Goal: Transaction & Acquisition: Download file/media

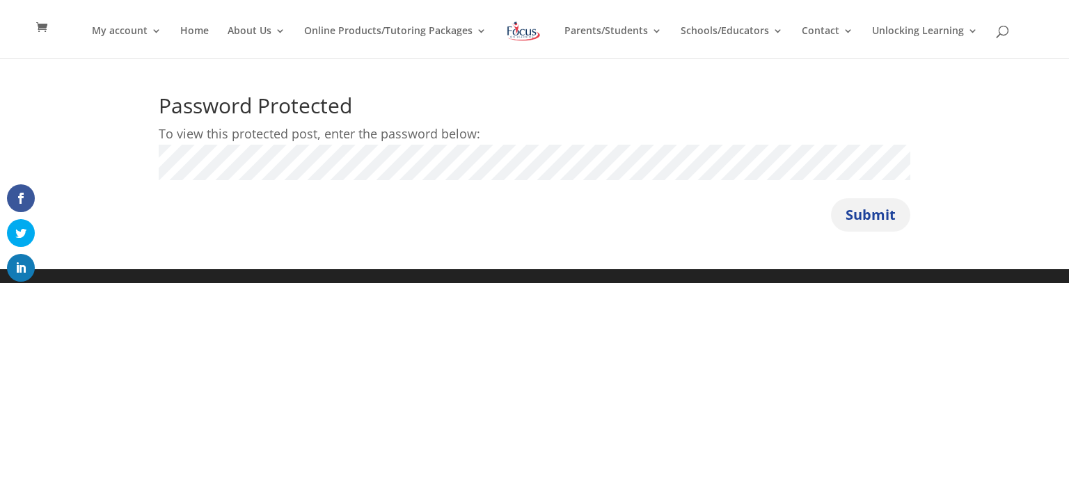
click at [866, 225] on button "Submit" at bounding box center [870, 214] width 79 height 33
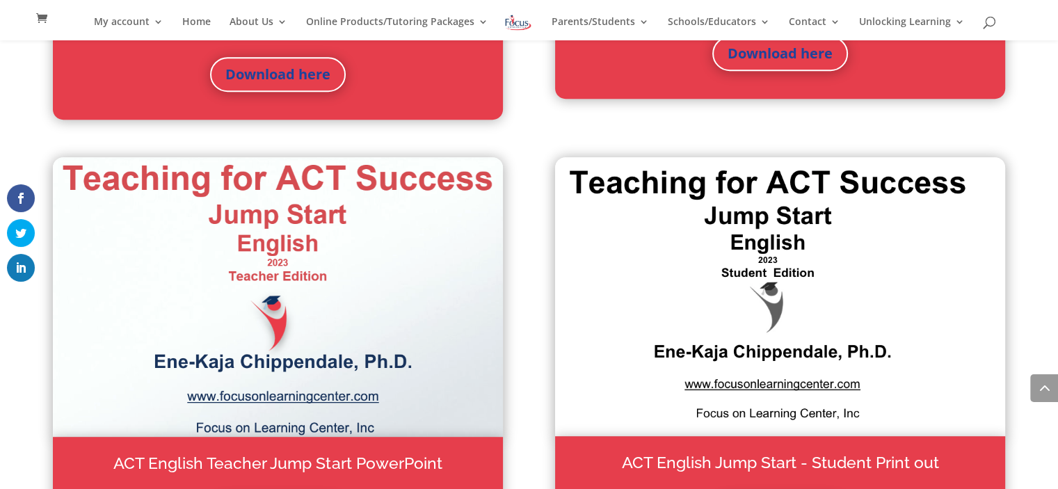
scroll to position [999, 0]
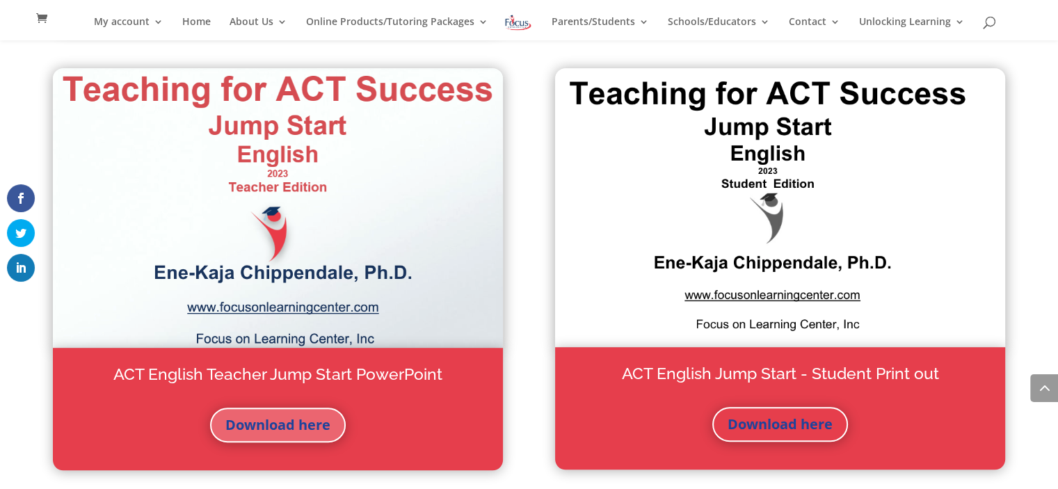
click at [310, 417] on link "Download here" at bounding box center [278, 425] width 136 height 35
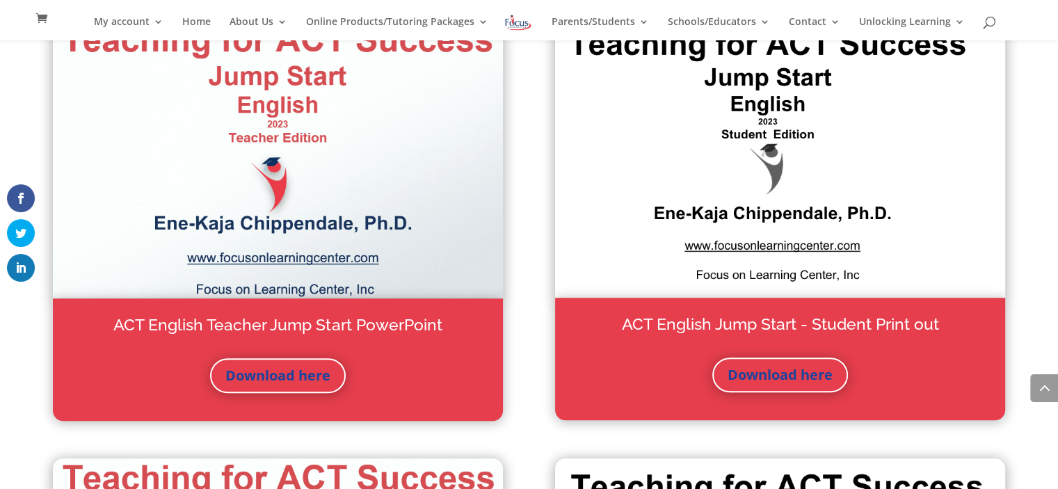
scroll to position [1049, 0]
click at [780, 371] on link "Download here" at bounding box center [780, 374] width 136 height 35
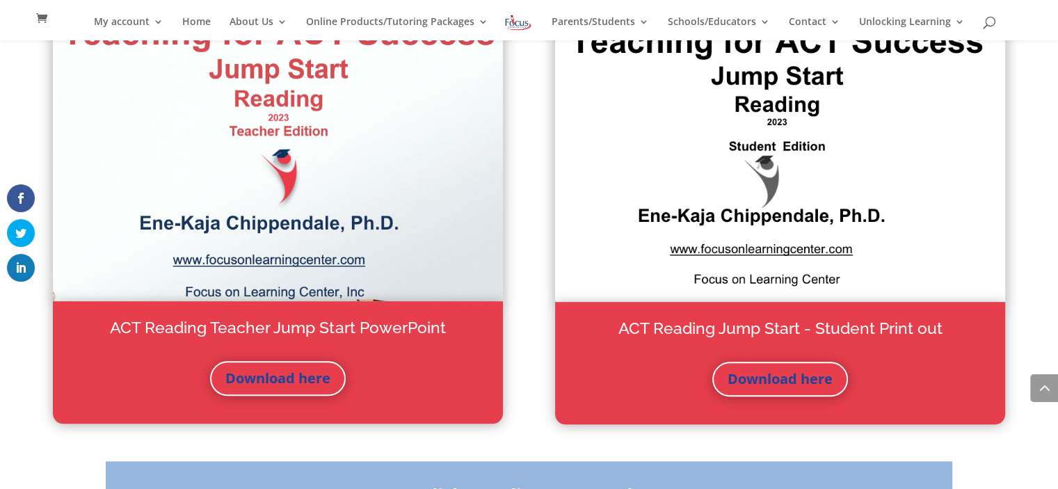
scroll to position [1506, 0]
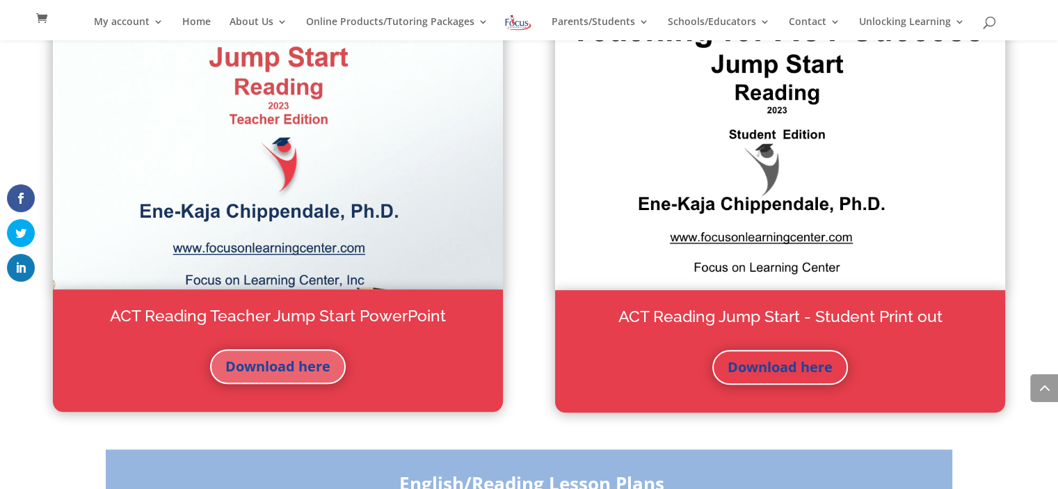
click at [276, 371] on link "Download here" at bounding box center [278, 366] width 136 height 35
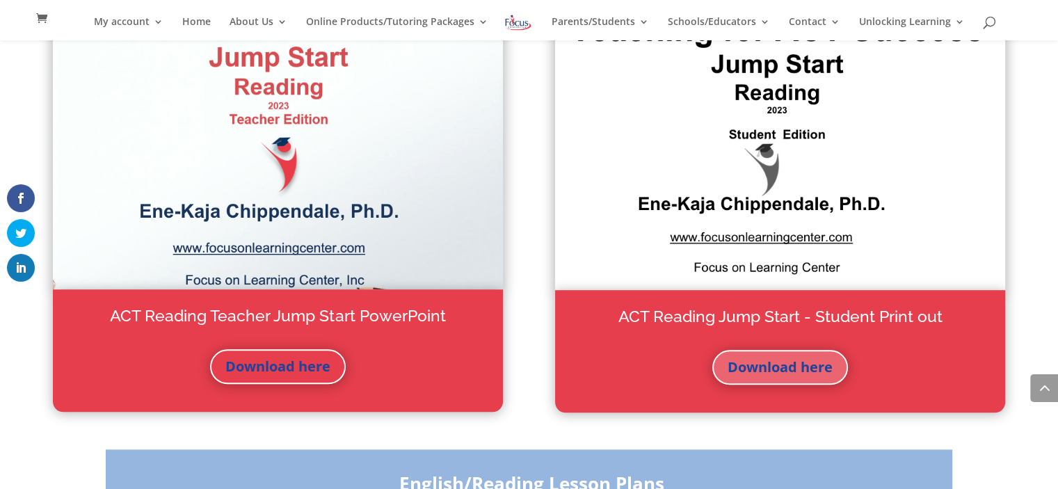
click at [788, 367] on link "Download here" at bounding box center [780, 367] width 136 height 35
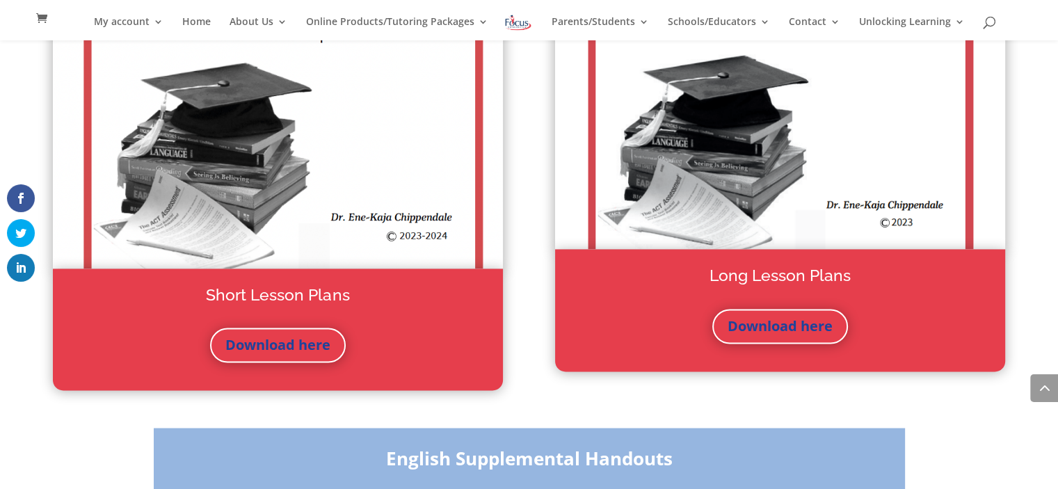
scroll to position [2245, 0]
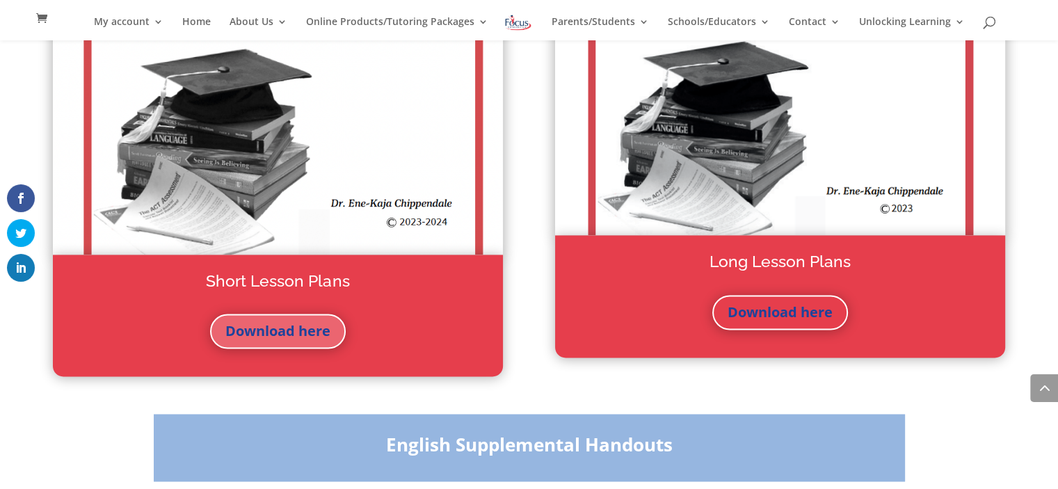
click at [264, 326] on link "Download here" at bounding box center [278, 331] width 136 height 35
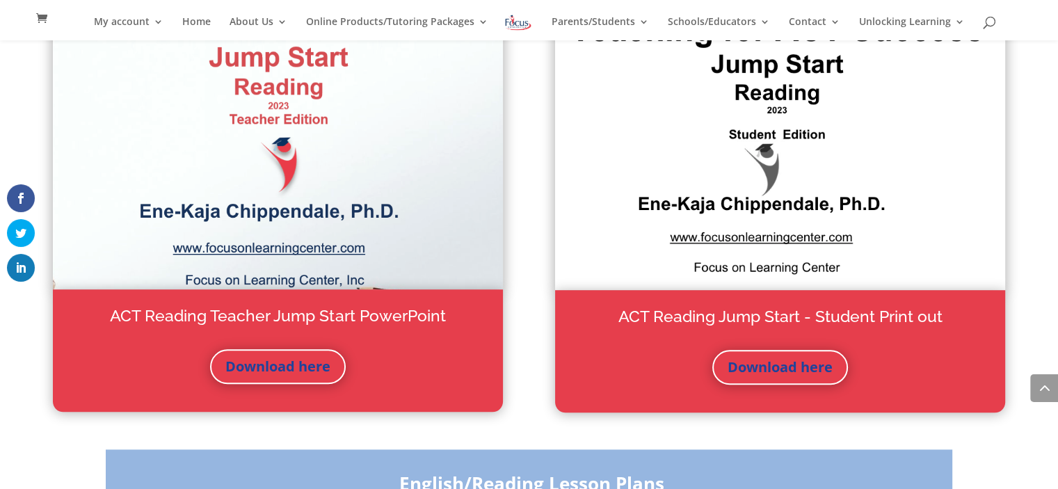
scroll to position [1508, 0]
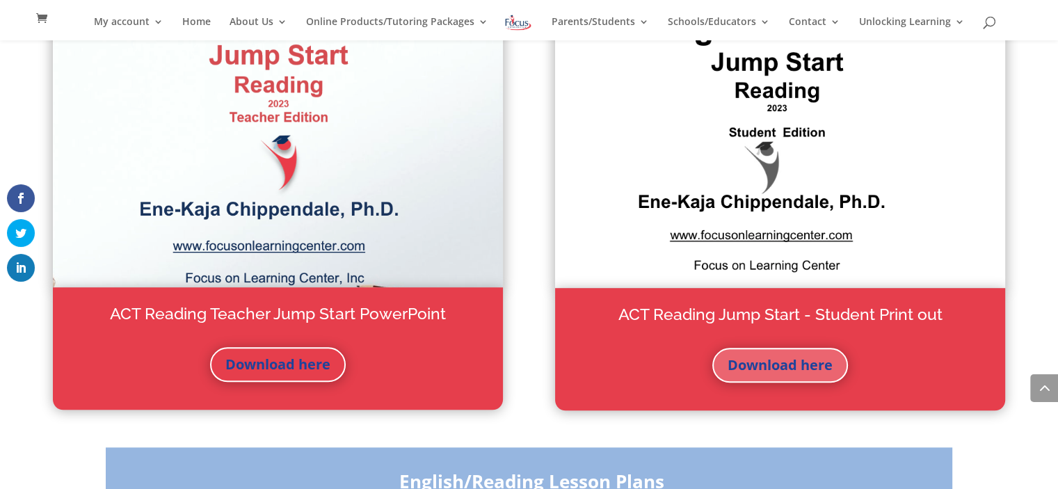
click at [821, 358] on link "Download here" at bounding box center [780, 365] width 136 height 35
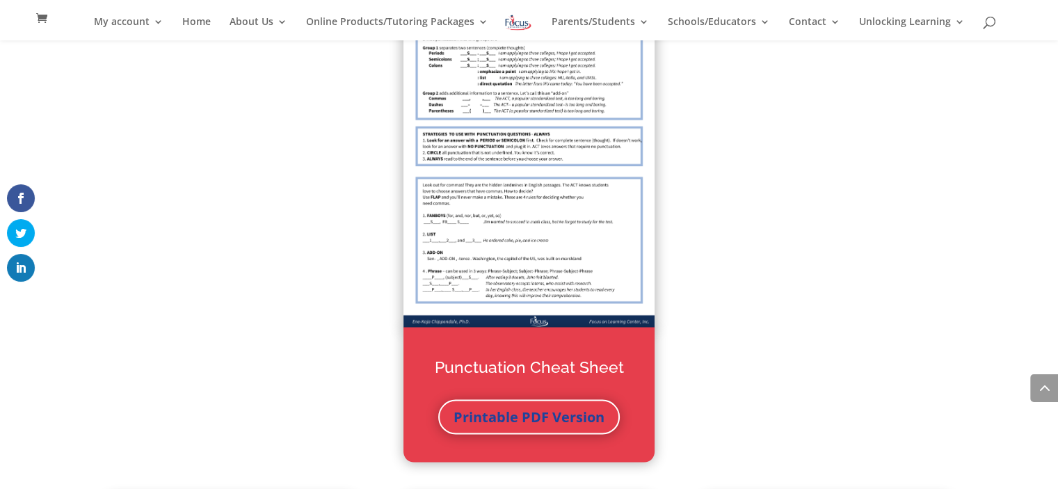
scroll to position [2768, 0]
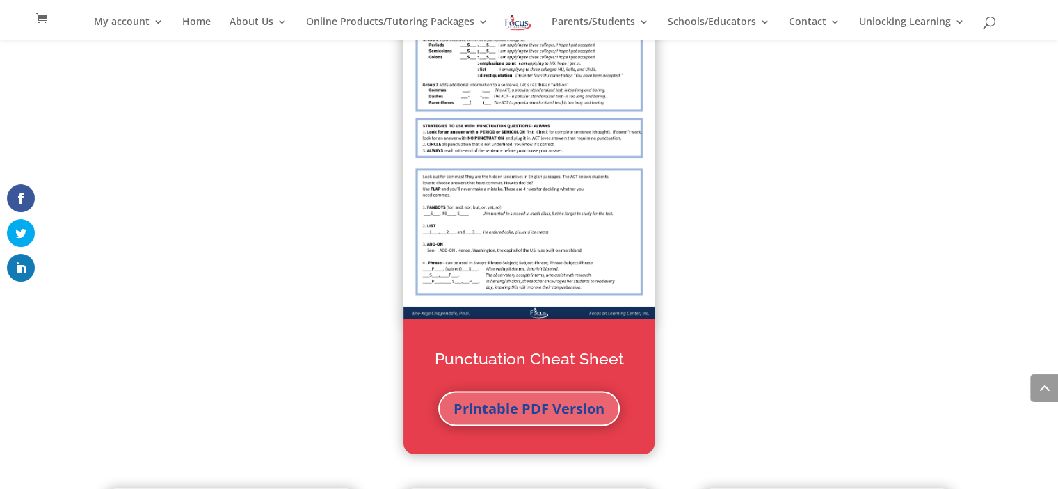
click at [533, 408] on link "Printable PDF Version" at bounding box center [529, 409] width 182 height 35
